Goal: Information Seeking & Learning: Learn about a topic

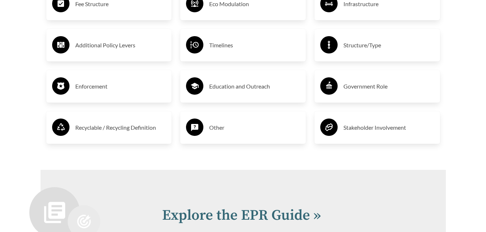
scroll to position [1443, 0]
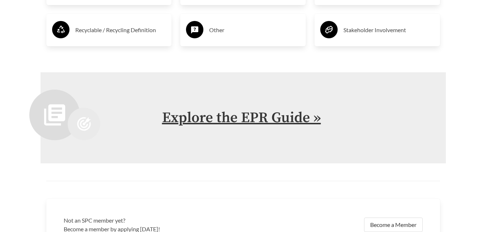
click at [238, 115] on link "Explore the EPR Guide »" at bounding box center [241, 118] width 159 height 18
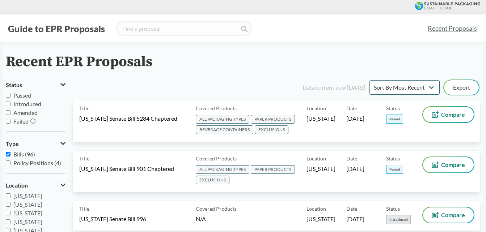
scroll to position [1443, 0]
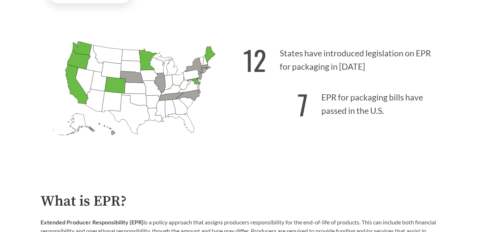
scroll to position [109, 0]
